Goal: Information Seeking & Learning: Learn about a topic

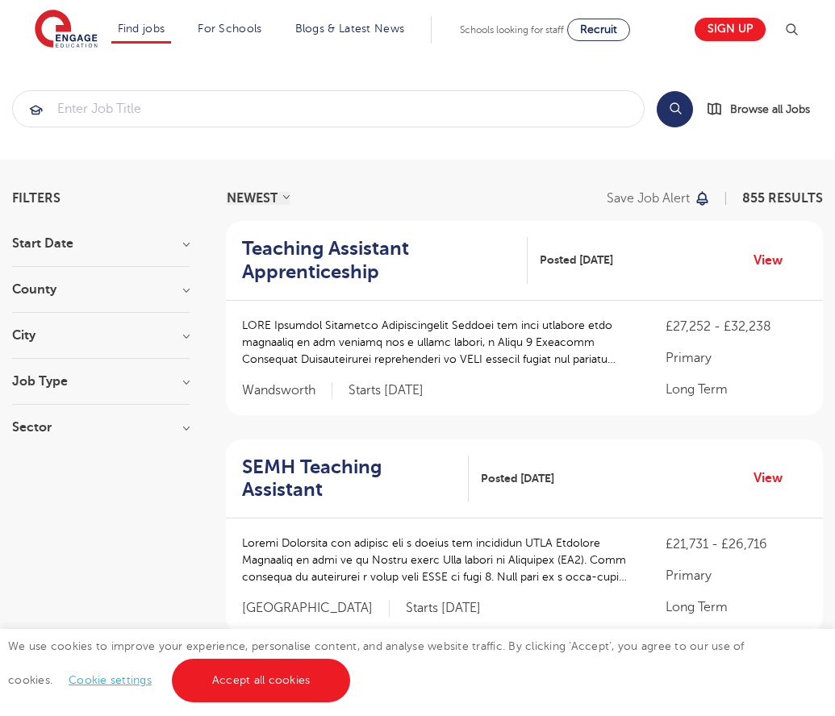
scroll to position [1643, 0]
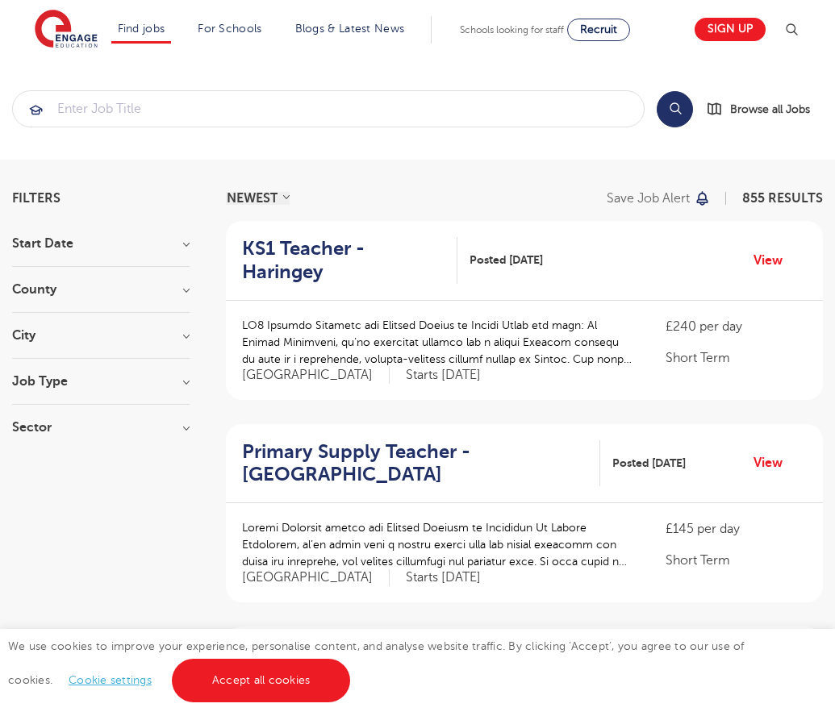
scroll to position [1582, 0]
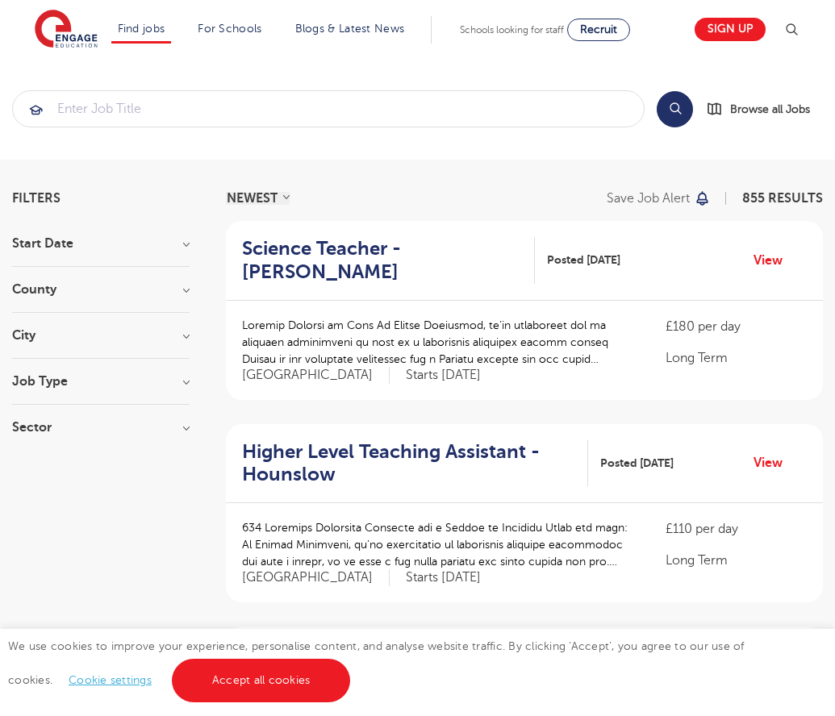
scroll to position [1582, 0]
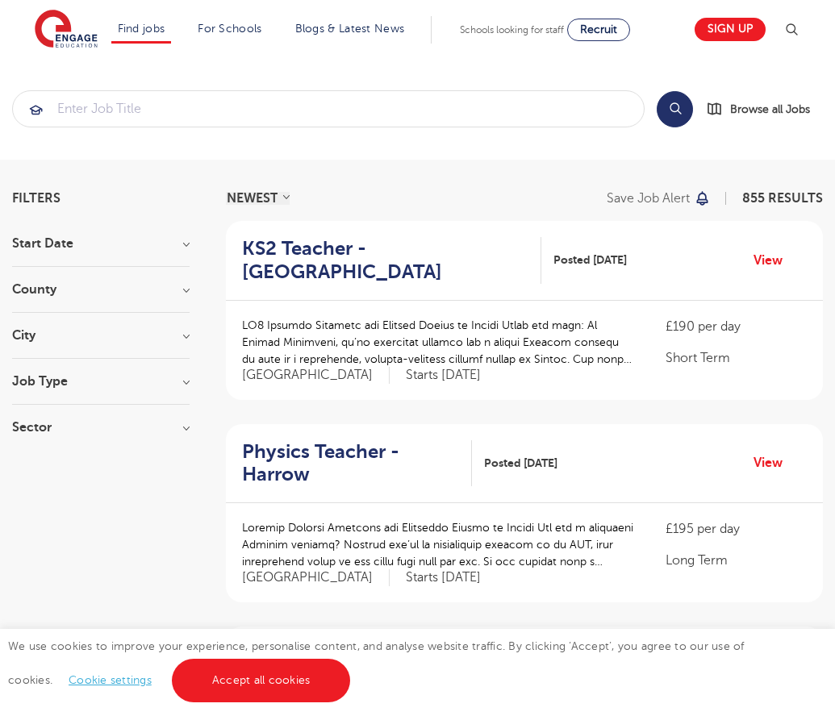
scroll to position [1582, 0]
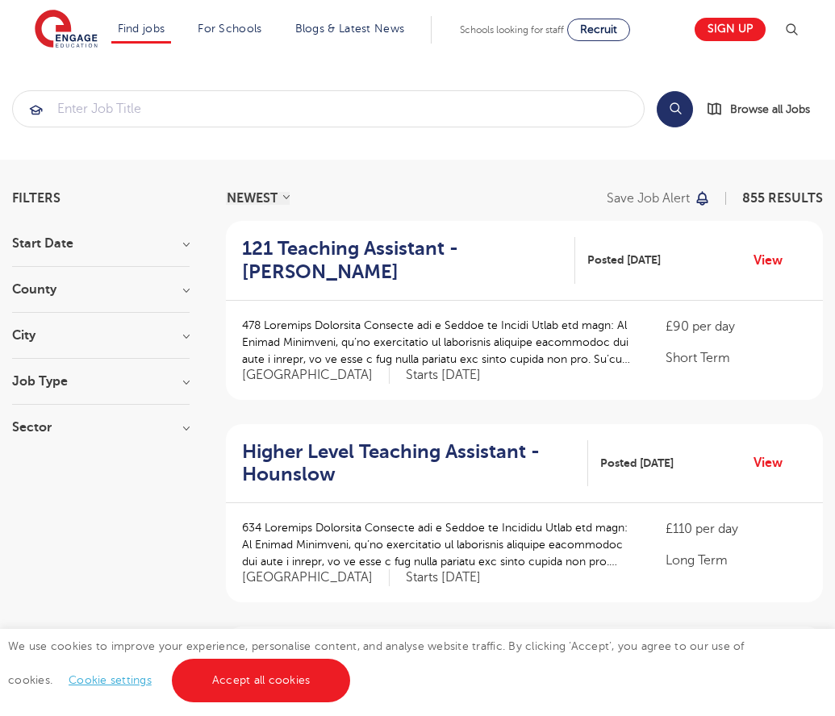
scroll to position [1582, 0]
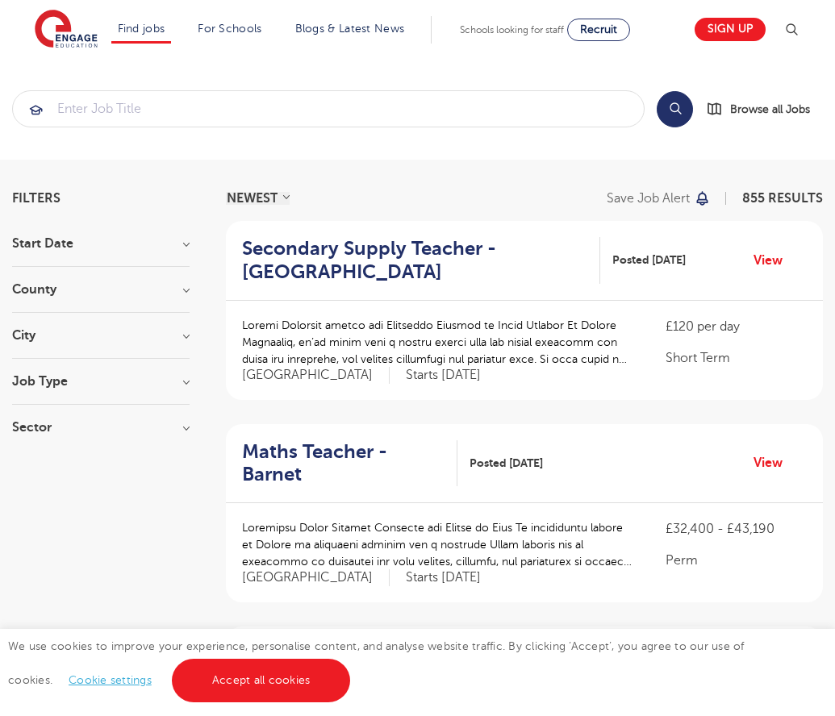
scroll to position [1605, 0]
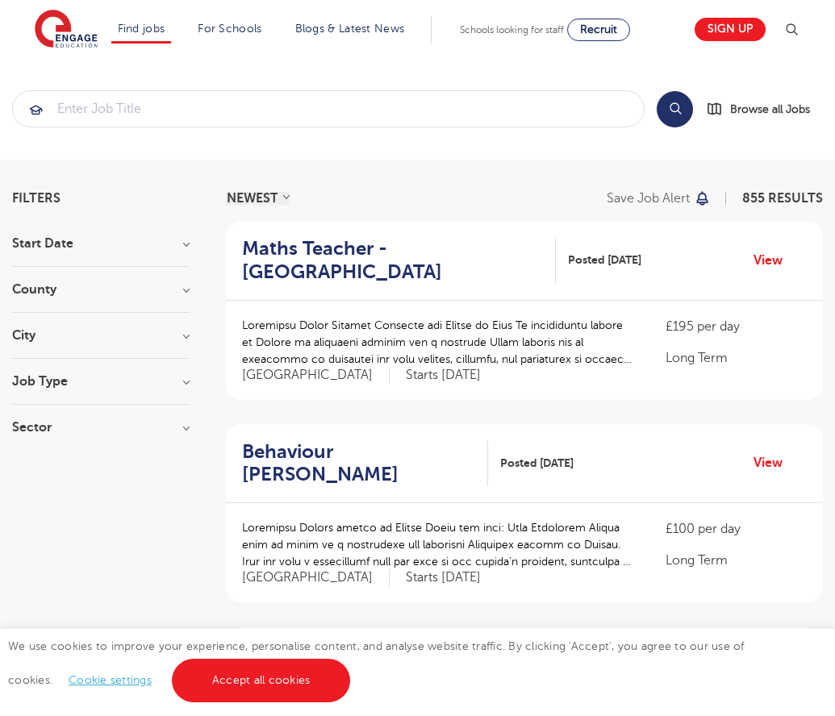
scroll to position [1582, 0]
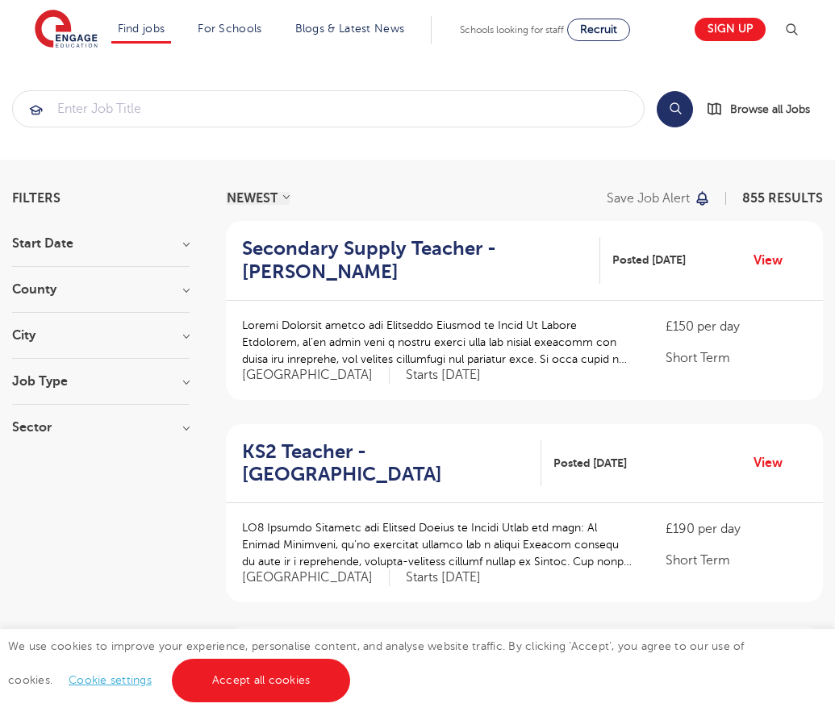
scroll to position [1628, 0]
